Goal: Information Seeking & Learning: Learn about a topic

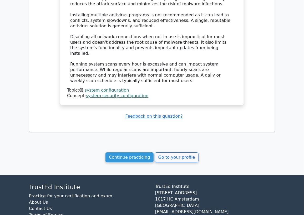
scroll to position [509, 0]
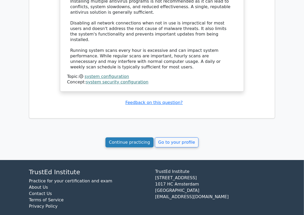
click at [133, 137] on link "Continue practicing" at bounding box center [129, 142] width 48 height 10
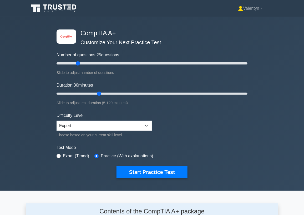
scroll to position [702, 0]
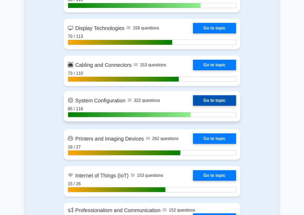
click at [211, 106] on link "Go to topic" at bounding box center [214, 100] width 43 height 11
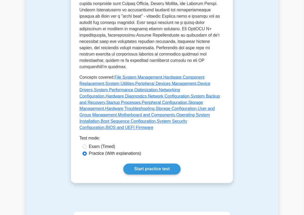
scroll to position [263, 0]
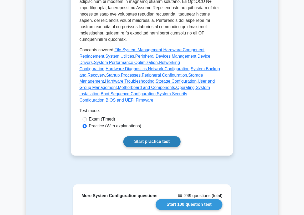
click at [154, 136] on link "Start practice test" at bounding box center [151, 141] width 57 height 11
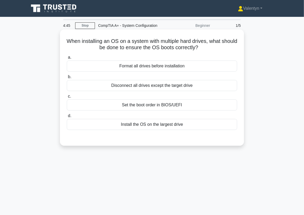
click at [163, 105] on div "Set the boot order in BIOS/UEFI" at bounding box center [152, 104] width 170 height 11
click at [67, 98] on input "c. Set the boot order in BIOS/UEFI" at bounding box center [67, 96] width 0 height 3
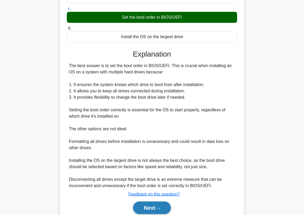
click at [151, 205] on button "Next" at bounding box center [152, 207] width 38 height 13
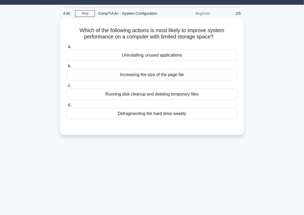
scroll to position [11, 0]
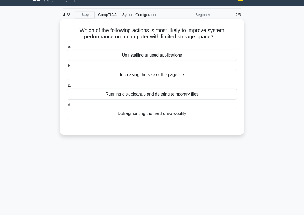
click at [176, 55] on div "Uninstalling unused applications" at bounding box center [152, 55] width 170 height 11
click at [67, 48] on input "a. Uninstalling unused applications" at bounding box center [67, 46] width 0 height 3
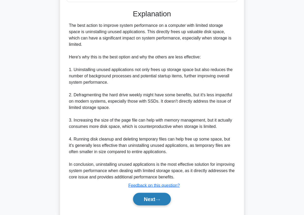
click at [155, 193] on button "Next" at bounding box center [152, 199] width 38 height 13
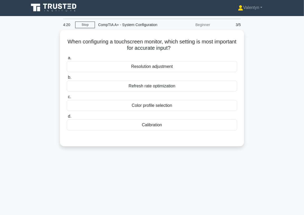
scroll to position [0, 0]
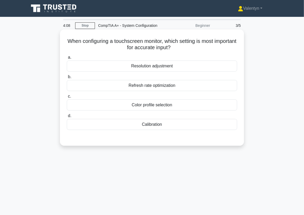
click at [156, 126] on div "Calibration" at bounding box center [152, 124] width 170 height 11
click at [67, 117] on input "d. Calibration" at bounding box center [67, 115] width 0 height 3
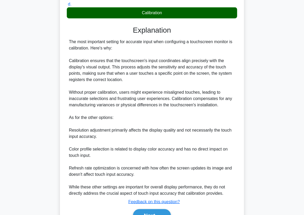
scroll to position [117, 0]
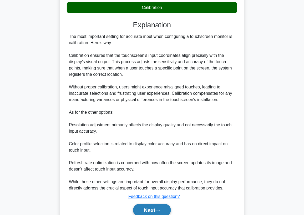
click at [150, 210] on button "Next" at bounding box center [152, 210] width 38 height 13
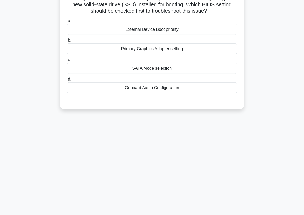
scroll to position [11, 0]
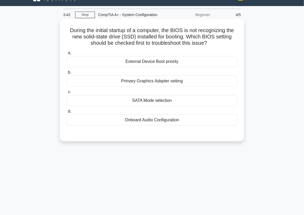
click at [175, 99] on div "SATA Mode selection" at bounding box center [152, 100] width 170 height 11
click at [67, 94] on input "c. SATA Mode selection" at bounding box center [67, 91] width 0 height 3
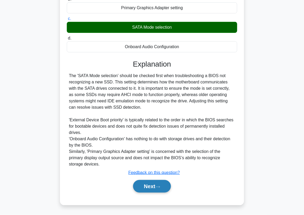
click at [149, 186] on button "Next" at bounding box center [152, 186] width 38 height 13
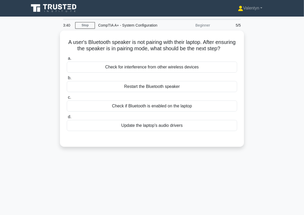
scroll to position [0, 0]
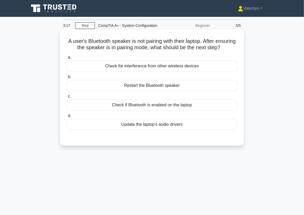
click at [178, 110] on div "Check if Bluetooth is enabled on the laptop" at bounding box center [152, 104] width 170 height 11
click at [162, 110] on div "Check if Bluetooth is enabled on the laptop" at bounding box center [152, 104] width 170 height 11
click at [67, 98] on input "c. Check if Bluetooth is enabled on the laptop" at bounding box center [67, 96] width 0 height 3
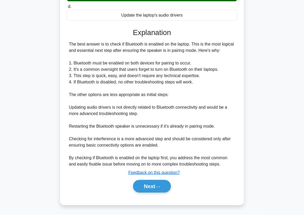
scroll to position [115, 0]
click at [151, 185] on button "Next" at bounding box center [152, 186] width 38 height 13
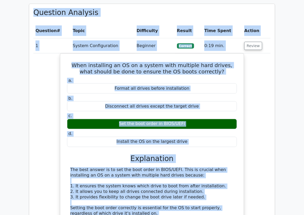
scroll to position [222, 0]
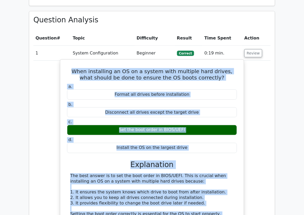
drag, startPoint x: 213, startPoint y: 181, endPoint x: 70, endPoint y: 68, distance: 182.1
click at [70, 68] on div "When installing an OS on a system with multiple hard drives, what should be don…" at bounding box center [151, 187] width 179 height 251
copy div "When installing an OS on a system with multiple hard drives, what should be don…"
